Goal: Information Seeking & Learning: Learn about a topic

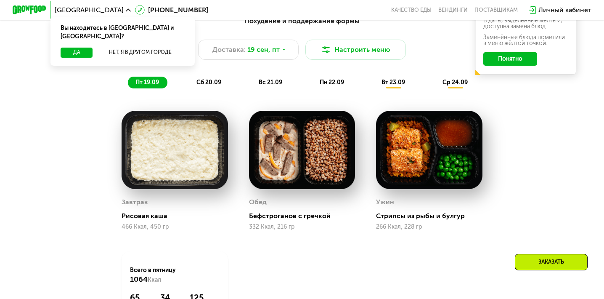
scroll to position [628, 0]
click at [515, 56] on button "Понятно" at bounding box center [511, 58] width 54 height 13
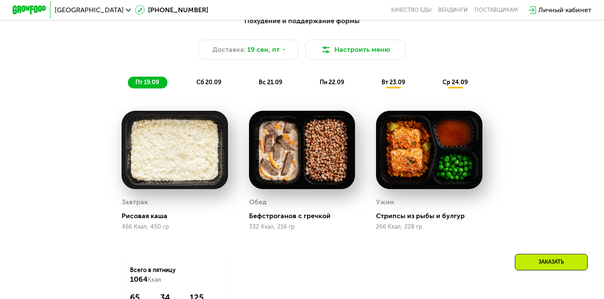
click at [216, 80] on span "сб 20.09" at bounding box center [209, 82] width 25 height 7
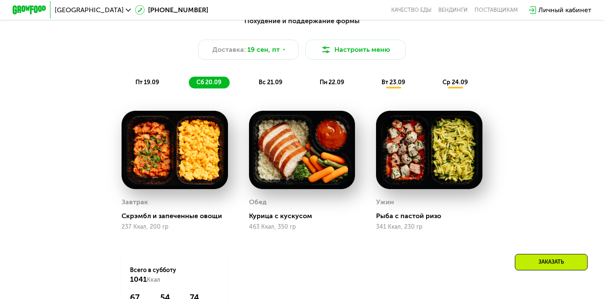
click at [266, 80] on span "вс 21.09" at bounding box center [271, 82] width 24 height 7
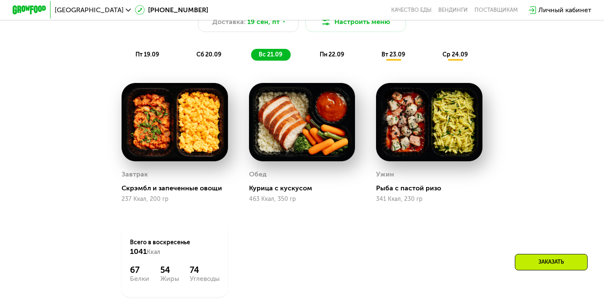
scroll to position [654, 0]
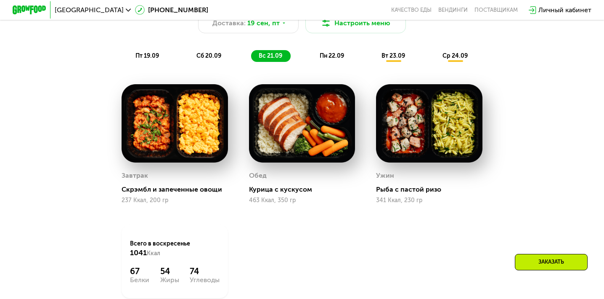
click at [331, 51] on div "пн 22.09" at bounding box center [332, 56] width 40 height 12
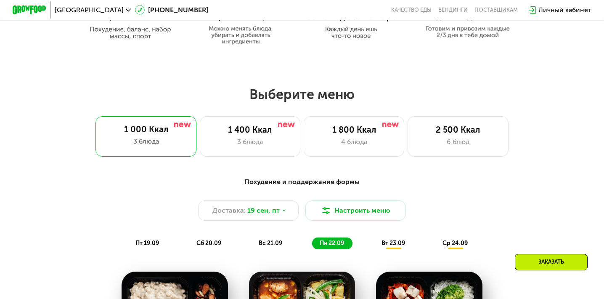
scroll to position [469, 0]
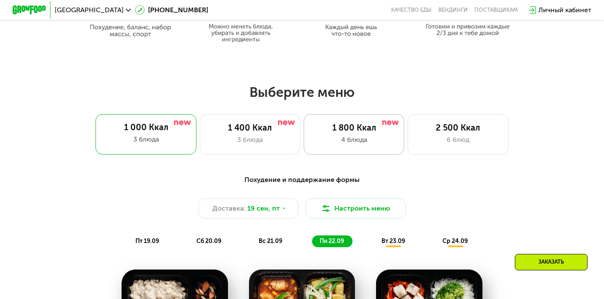
click at [333, 131] on div "1 800 Ккал" at bounding box center [354, 128] width 83 height 10
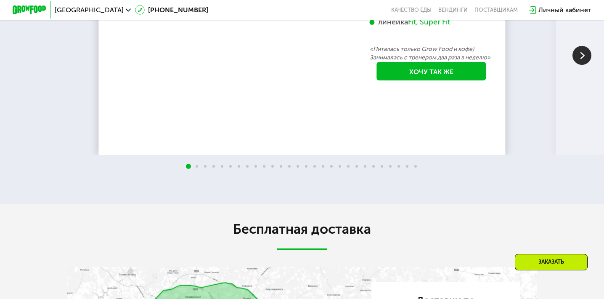
scroll to position [1608, 0]
click at [582, 64] on img at bounding box center [582, 54] width 19 height 19
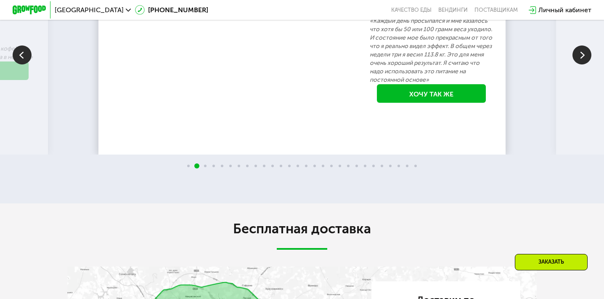
click at [582, 64] on img at bounding box center [582, 54] width 19 height 19
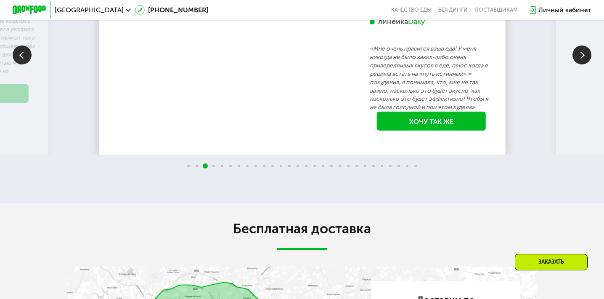
click at [582, 64] on img at bounding box center [582, 54] width 19 height 19
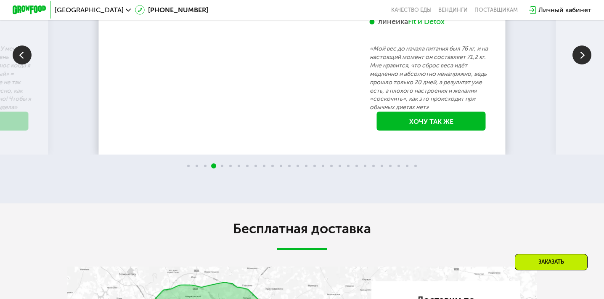
click at [582, 64] on img at bounding box center [582, 54] width 19 height 19
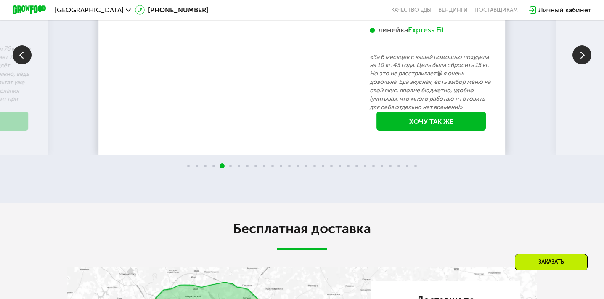
click at [582, 64] on img at bounding box center [582, 54] width 19 height 19
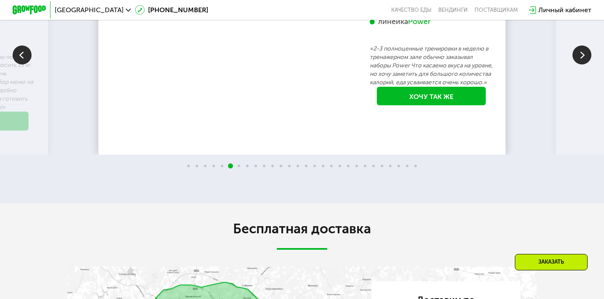
click at [582, 64] on img at bounding box center [582, 54] width 19 height 19
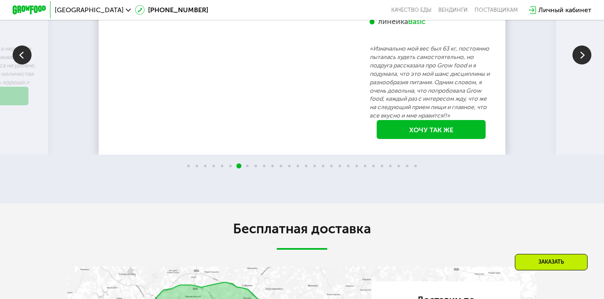
click at [582, 64] on img at bounding box center [582, 54] width 19 height 19
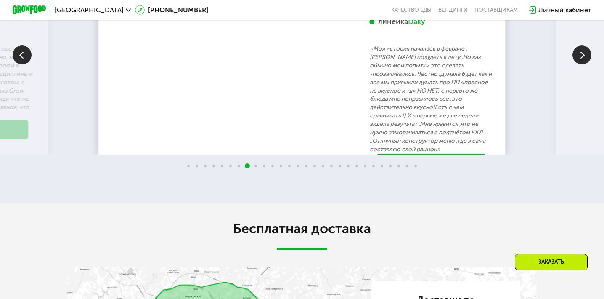
click at [582, 64] on img at bounding box center [582, 54] width 19 height 19
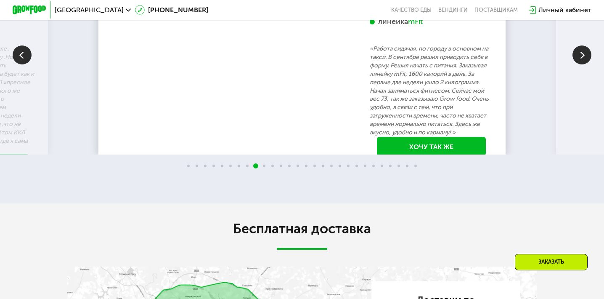
click at [582, 64] on img at bounding box center [582, 54] width 19 height 19
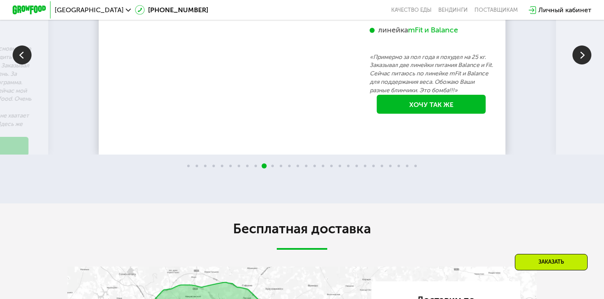
click at [582, 64] on img at bounding box center [582, 54] width 19 height 19
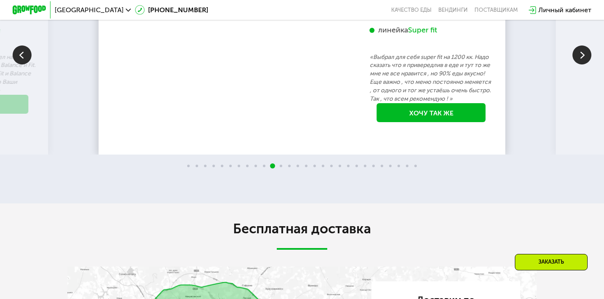
click at [582, 64] on img at bounding box center [582, 54] width 19 height 19
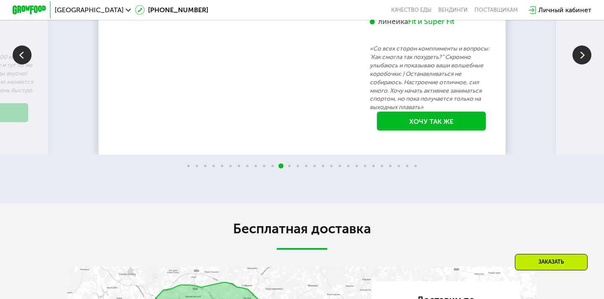
click at [582, 64] on img at bounding box center [582, 54] width 19 height 19
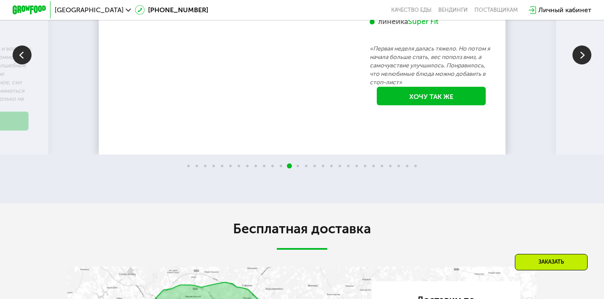
click at [582, 64] on img at bounding box center [582, 54] width 19 height 19
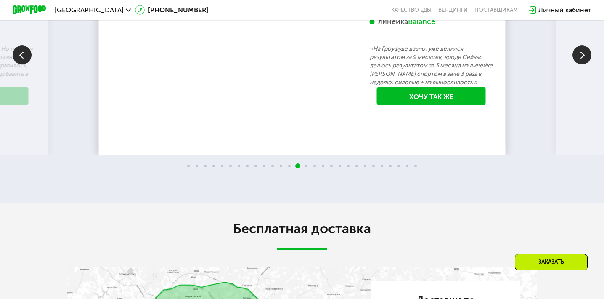
click at [582, 64] on img at bounding box center [582, 54] width 19 height 19
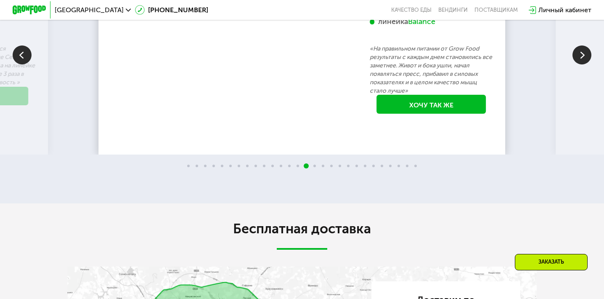
click at [582, 64] on img at bounding box center [582, 54] width 19 height 19
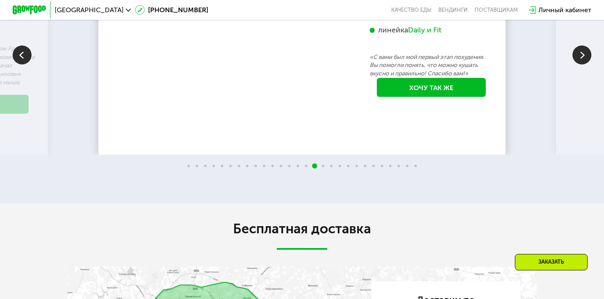
click at [582, 64] on img at bounding box center [582, 54] width 19 height 19
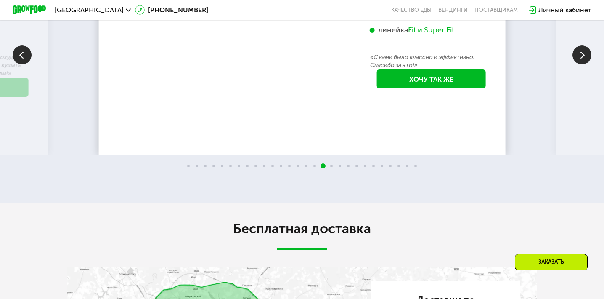
click at [582, 64] on img at bounding box center [582, 54] width 19 height 19
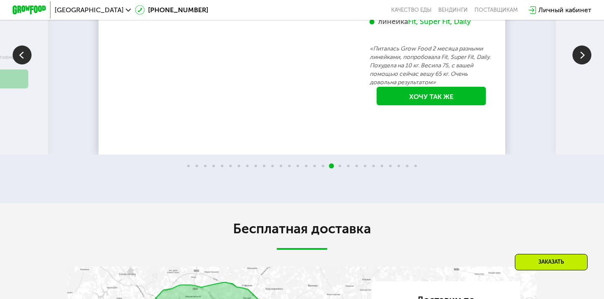
click at [582, 64] on img at bounding box center [582, 54] width 19 height 19
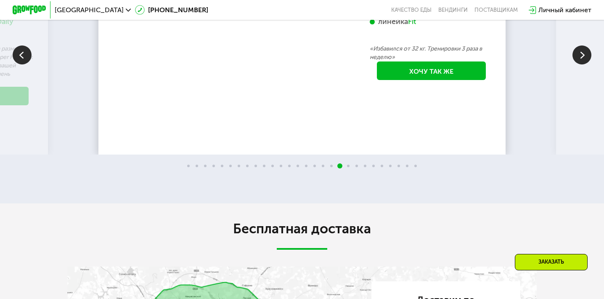
click at [23, 64] on img at bounding box center [22, 54] width 19 height 19
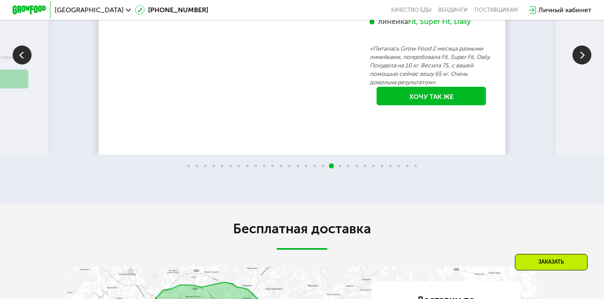
click at [584, 64] on img at bounding box center [582, 54] width 19 height 19
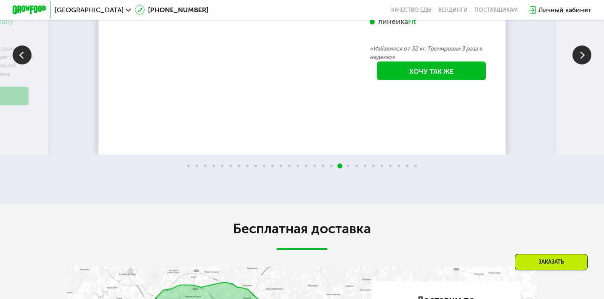
click at [584, 64] on img at bounding box center [582, 54] width 19 height 19
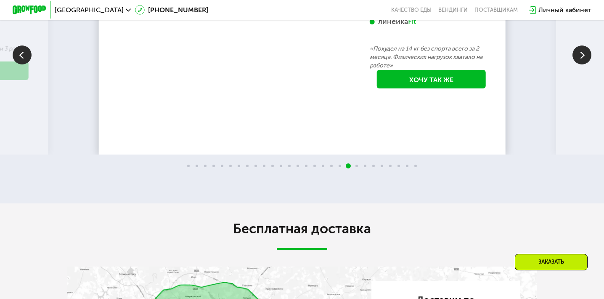
click at [584, 64] on img at bounding box center [582, 54] width 19 height 19
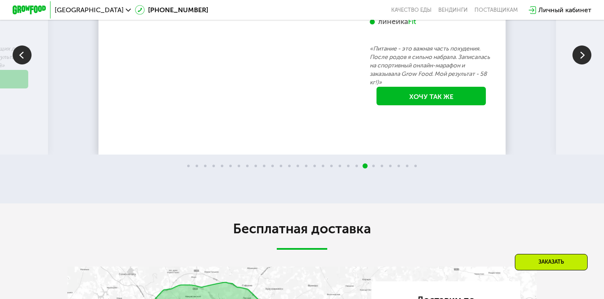
click at [584, 64] on img at bounding box center [582, 54] width 19 height 19
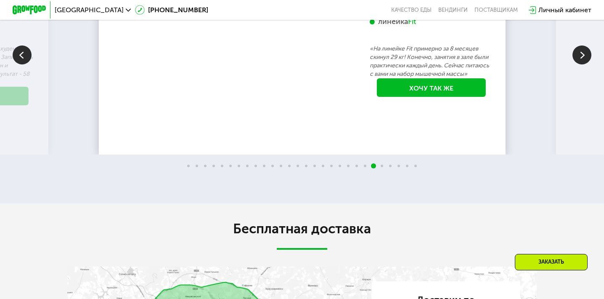
click at [584, 64] on img at bounding box center [582, 54] width 19 height 19
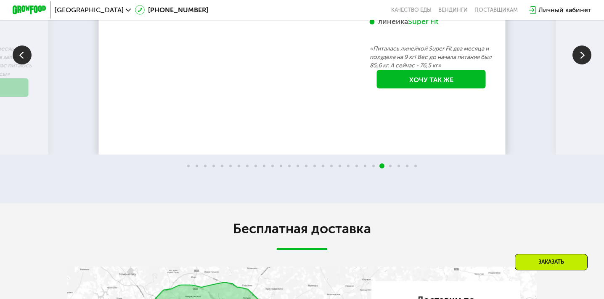
click at [584, 64] on img at bounding box center [582, 54] width 19 height 19
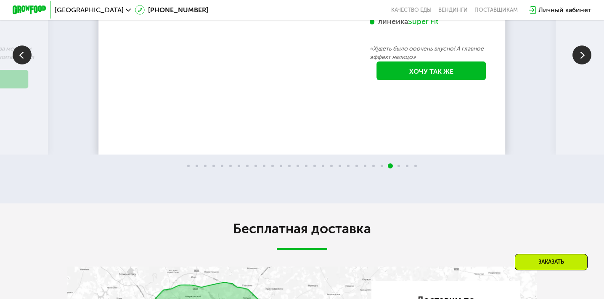
click at [584, 64] on img at bounding box center [582, 54] width 19 height 19
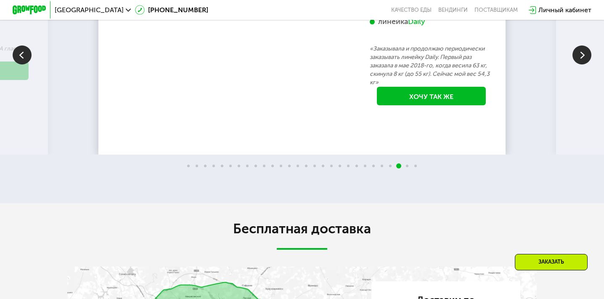
click at [584, 64] on img at bounding box center [582, 54] width 19 height 19
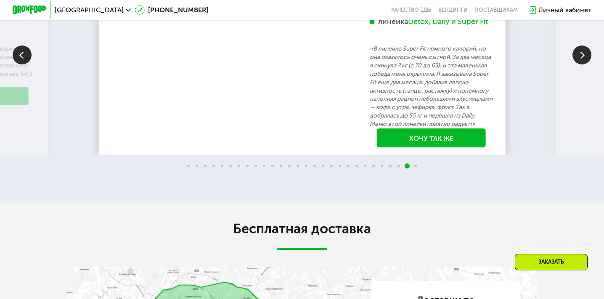
click at [584, 64] on img at bounding box center [582, 54] width 19 height 19
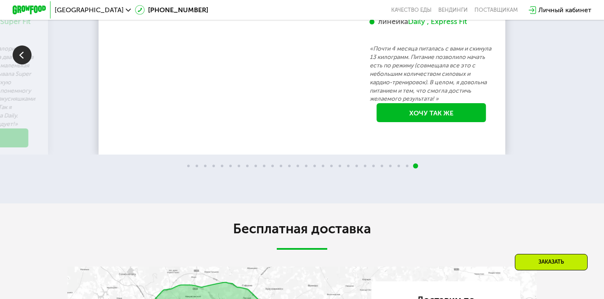
click at [584, 154] on div "70 кг 64 кг -6 кг [PERSON_NAME], 31 год 3 месяца линейка Fit, Super Fit «Питала…" at bounding box center [302, 55] width 604 height 200
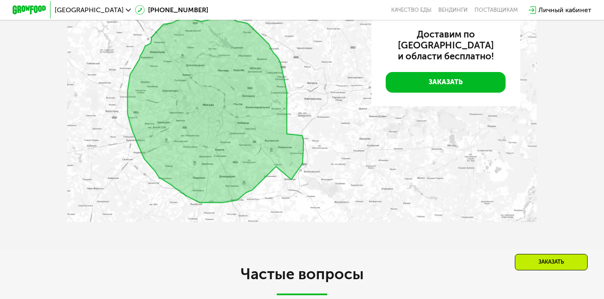
scroll to position [1847, 0]
